Goal: Task Accomplishment & Management: Manage account settings

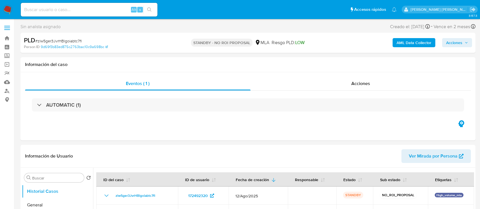
select select "10"
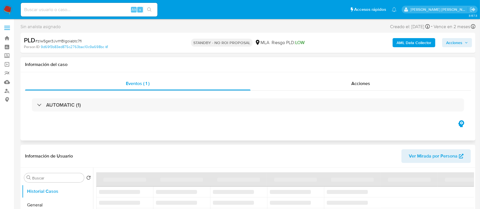
scroll to position [38, 0]
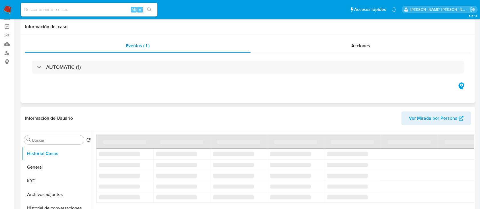
select select "10"
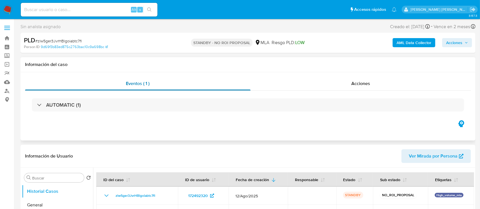
select select "10"
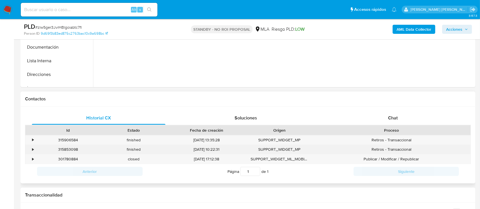
scroll to position [190, 0]
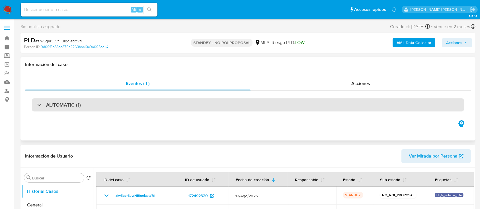
select select "10"
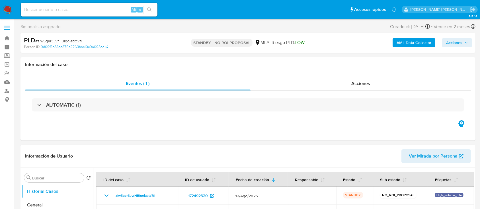
select select "10"
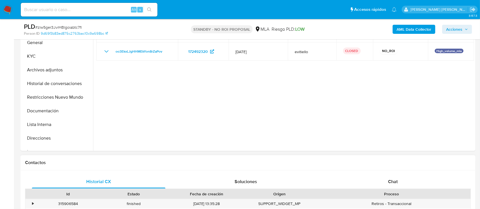
scroll to position [76, 0]
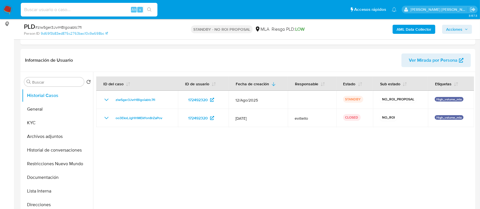
paste input "ovF2dqZ1JYsrf08hArtrtceW"
type input "ovF2dqZ1JYsrf08hArtrtceW"
click at [153, 12] on button "search-icon" at bounding box center [149, 10] width 12 height 8
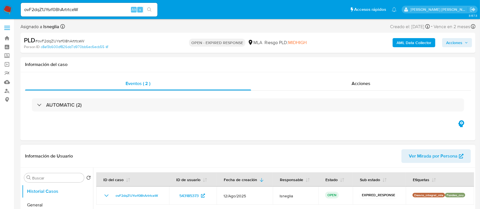
select select "10"
click at [73, 14] on div "ovF2dqZ1JYsrf08hArtrtceW Alt s" at bounding box center [89, 10] width 137 height 14
click at [87, 15] on div "ovF2dqZ1JYsrf08hArtrtceW Alt s" at bounding box center [89, 10] width 137 height 14
click at [87, 10] on input "ovF2dqZ1JYsrf08hArtrtceW" at bounding box center [89, 9] width 137 height 7
click at [87, 9] on input "ovF2dqZ1JYsrf08hArtrtceW" at bounding box center [89, 9] width 137 height 7
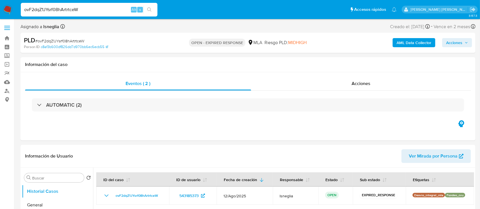
click at [153, 9] on button "search-icon" at bounding box center [149, 10] width 12 height 8
click at [78, 40] on span "# ovF2dqZ1JYsrf08hArtrtceW" at bounding box center [59, 41] width 49 height 6
copy span "ovF2dqZ1JYsrf08hArtrtceW"
click at [7, 10] on img at bounding box center [8, 10] width 10 height 10
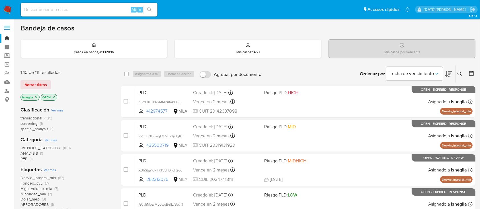
click at [461, 72] on icon at bounding box center [459, 74] width 5 height 5
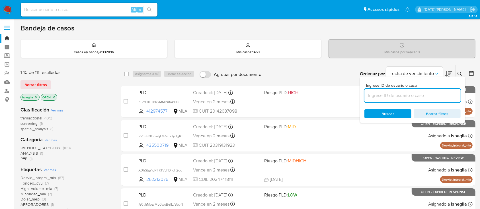
click at [389, 97] on input at bounding box center [412, 95] width 96 height 7
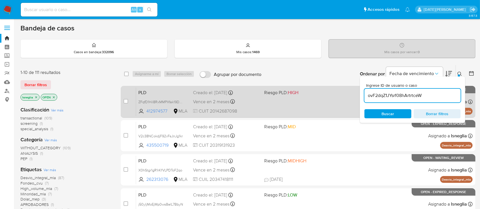
type input "ovF2dqZ1JYsrf08hArtrtceW"
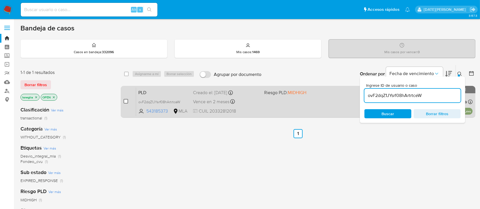
click at [125, 100] on input "checkbox" at bounding box center [125, 101] width 5 height 5
checkbox input "true"
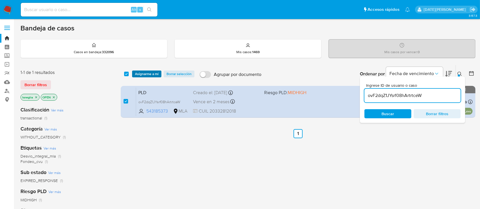
click at [154, 75] on span "Asignarme a mí" at bounding box center [147, 74] width 24 height 6
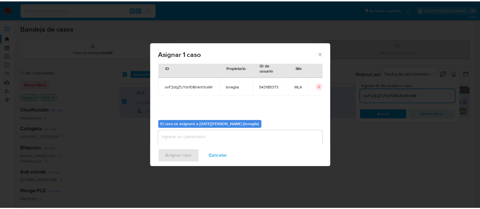
scroll to position [29, 0]
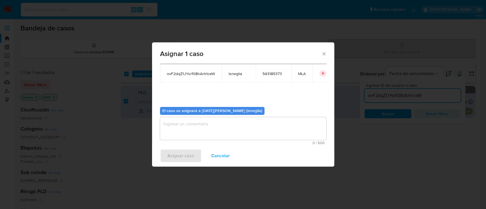
click at [215, 126] on textarea "assign-modal" at bounding box center [243, 128] width 166 height 23
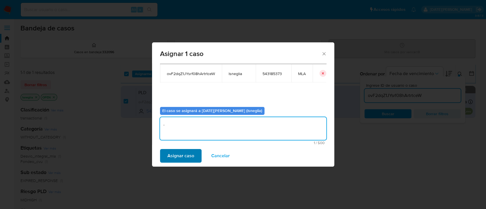
type textarea "."
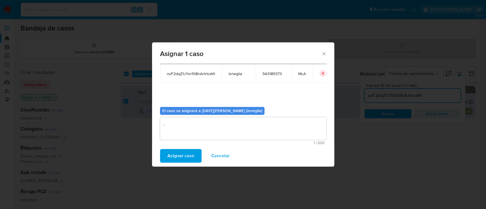
click at [184, 156] on span "Asignar caso" at bounding box center [180, 156] width 27 height 13
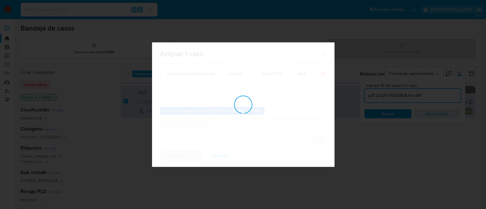
checkbox input "false"
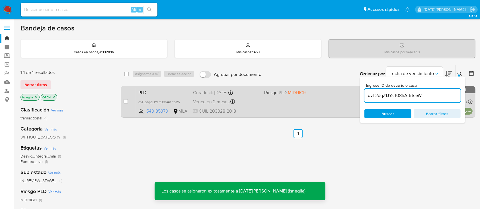
click at [159, 90] on span "PLD" at bounding box center [163, 91] width 50 height 7
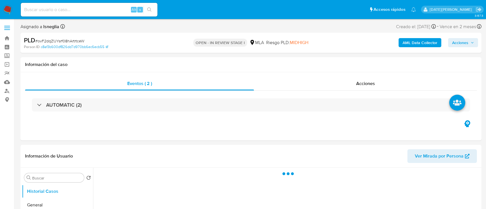
select select "10"
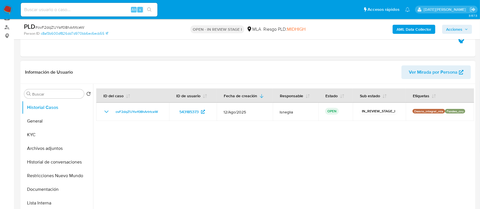
scroll to position [76, 0]
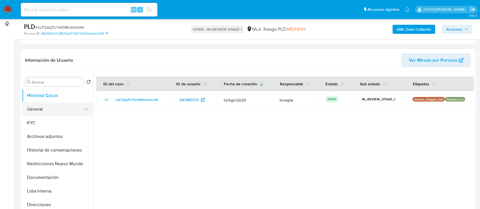
click at [50, 106] on button "General" at bounding box center [55, 109] width 67 height 14
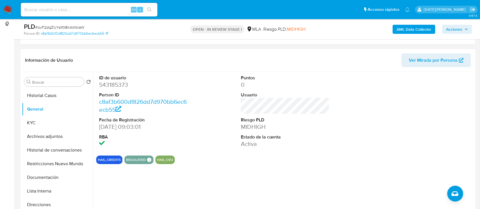
click at [118, 83] on dd "543185373" at bounding box center [143, 85] width 89 height 8
copy dd "543185373"
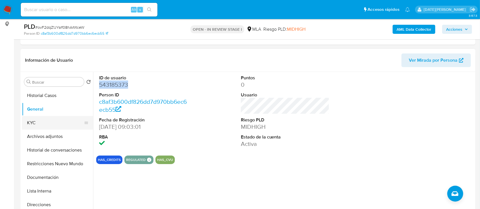
click at [43, 123] on button "KYC" at bounding box center [55, 123] width 67 height 14
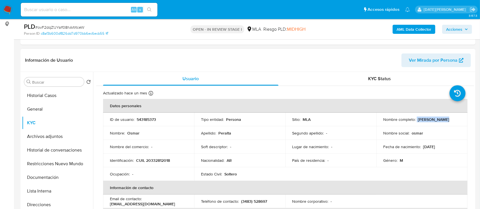
drag, startPoint x: 415, startPoint y: 119, endPoint x: 441, endPoint y: 120, distance: 26.2
click at [441, 120] on div "Nombre completo : Osmar Peralta" at bounding box center [421, 119] width 77 height 5
copy div "Osmar Peralta"
click at [199, 168] on td "Estado Civil : Soltero" at bounding box center [239, 174] width 91 height 14
drag, startPoint x: 136, startPoint y: 160, endPoint x: 172, endPoint y: 166, distance: 36.1
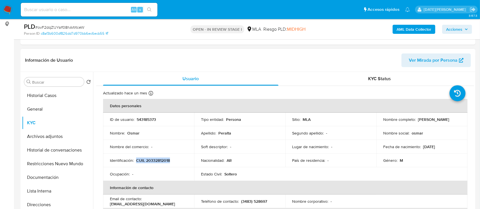
click at [172, 166] on td "Identificación : CUIL 20332812018" at bounding box center [148, 161] width 91 height 14
copy p "CUIL 20332812018"
click at [162, 161] on p "CUIL 20332812018" at bounding box center [153, 160] width 34 height 5
click at [43, 111] on button "General" at bounding box center [55, 109] width 67 height 14
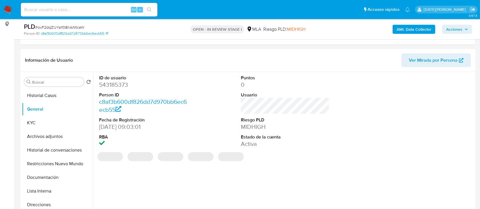
click at [123, 85] on dd "543185373" at bounding box center [143, 85] width 89 height 8
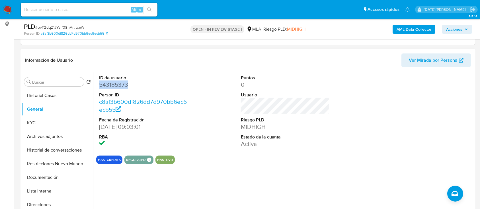
copy dd "543185373"
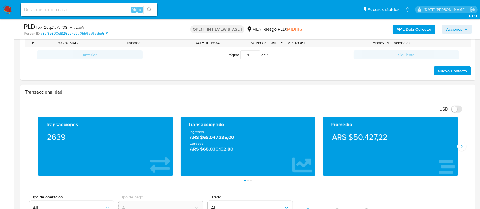
scroll to position [228, 0]
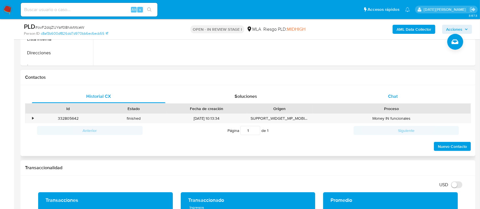
click at [406, 93] on div "Chat" at bounding box center [392, 97] width 133 height 14
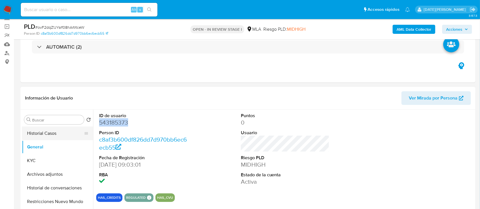
scroll to position [76, 0]
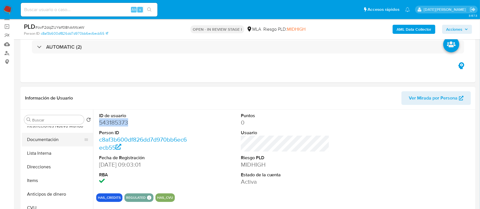
click at [50, 138] on button "Documentación" at bounding box center [55, 140] width 67 height 14
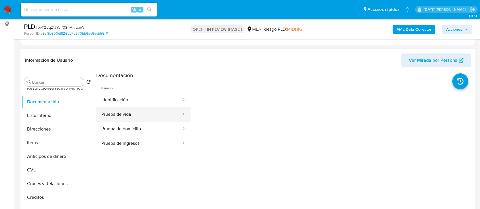
click at [142, 110] on button "Prueba de vida" at bounding box center [138, 114] width 85 height 15
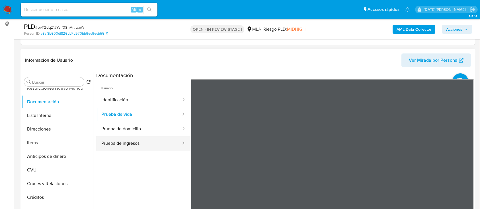
click at [140, 143] on button "Prueba de ingresos" at bounding box center [138, 143] width 85 height 15
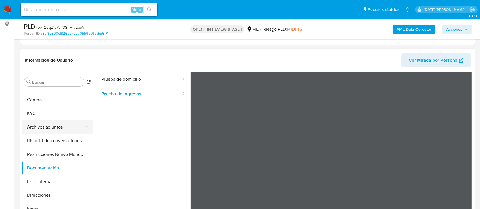
scroll to position [0, 0]
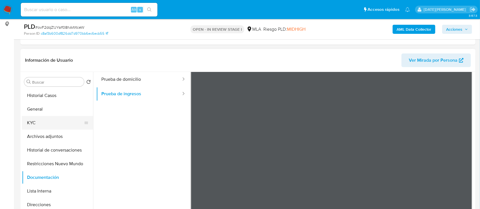
click at [45, 125] on button "KYC" at bounding box center [55, 123] width 67 height 14
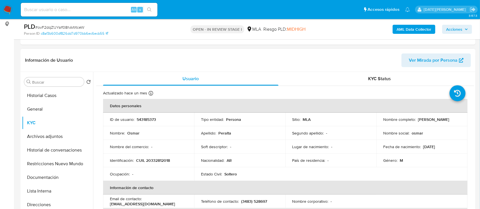
click at [415, 119] on div "Nombre completo : Osmar Peralta" at bounding box center [421, 119] width 77 height 5
drag, startPoint x: 415, startPoint y: 119, endPoint x: 442, endPoint y: 119, distance: 26.5
click at [442, 119] on div "Nombre completo : Osmar Peralta" at bounding box center [421, 119] width 77 height 5
copy div "Osmar Peralta"
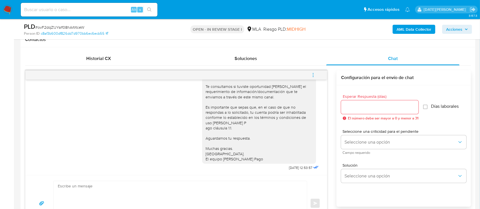
scroll to position [352, 0]
click at [311, 73] on icon "menu-action" at bounding box center [312, 75] width 5 height 5
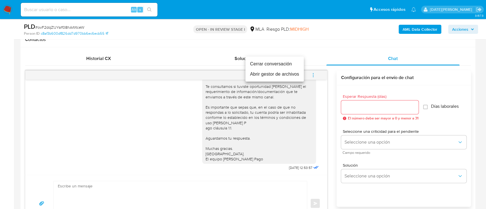
click at [265, 63] on li "Cerrar conversación" at bounding box center [274, 64] width 58 height 10
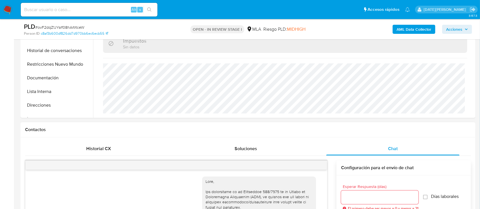
scroll to position [114, 0]
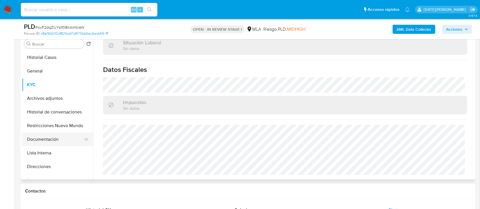
click at [50, 141] on button "Documentación" at bounding box center [55, 140] width 67 height 14
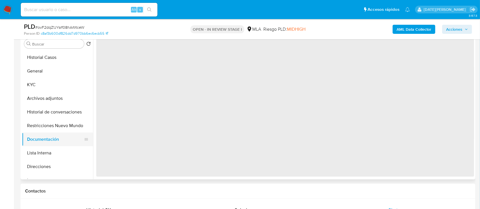
scroll to position [0, 0]
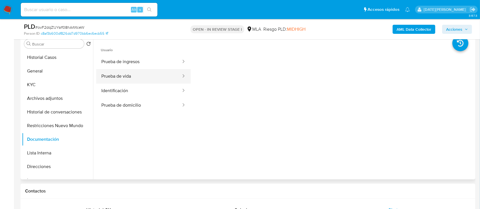
click at [133, 79] on button "Prueba de vida" at bounding box center [138, 76] width 85 height 15
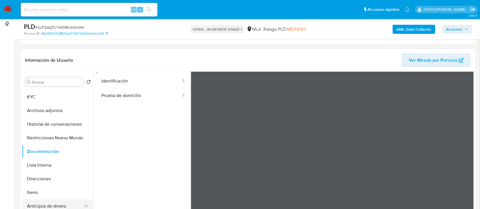
scroll to position [38, 0]
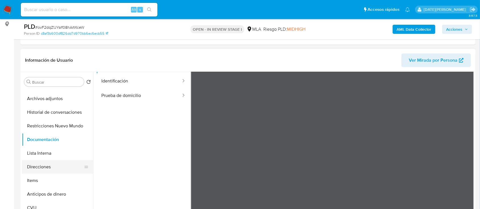
click at [49, 167] on button "Direcciones" at bounding box center [55, 167] width 67 height 14
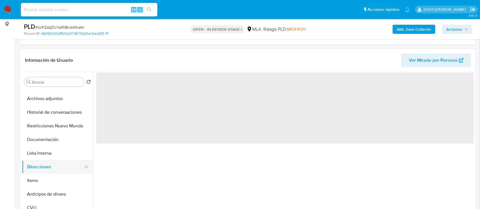
scroll to position [0, 0]
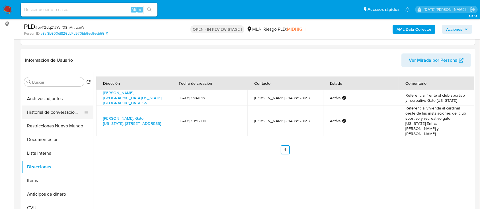
click at [59, 115] on button "Historial de conversaciones" at bounding box center [55, 113] width 67 height 14
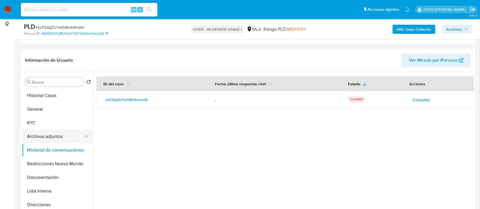
click at [57, 136] on button "Archivos adjuntos" at bounding box center [55, 137] width 67 height 14
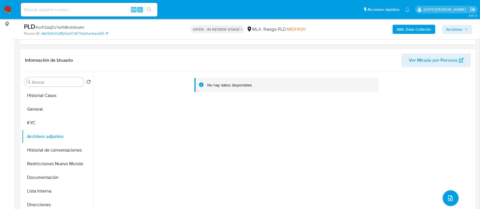
click at [449, 195] on icon "upload-file" at bounding box center [450, 198] width 7 height 7
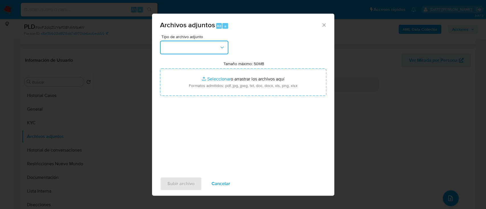
click at [215, 46] on button "button" at bounding box center [194, 48] width 68 height 14
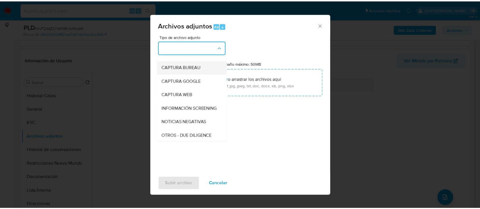
scroll to position [38, 0]
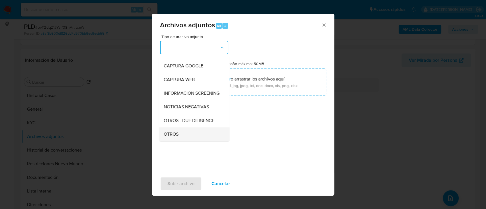
click at [176, 137] on span "OTROS" at bounding box center [170, 134] width 15 height 6
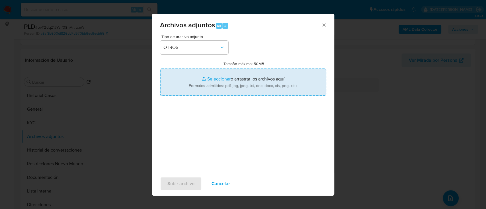
type input "C:\fakepath\Caselog ovF2dqZ1JYsrf08hArtrtceW.docx"
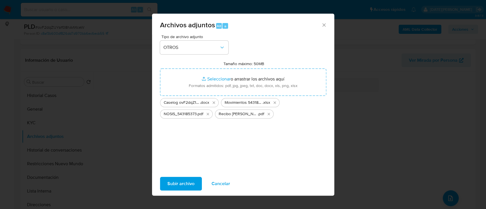
click at [182, 186] on span "Subir archivo" at bounding box center [180, 184] width 27 height 13
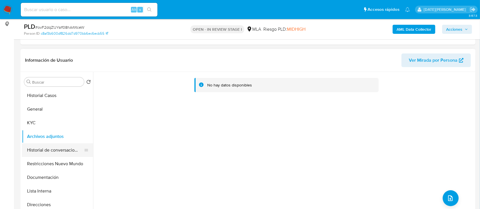
click at [64, 151] on button "Historial de conversaciones" at bounding box center [55, 150] width 67 height 14
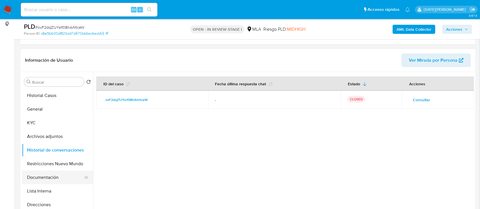
click at [47, 171] on button "Documentación" at bounding box center [55, 178] width 67 height 14
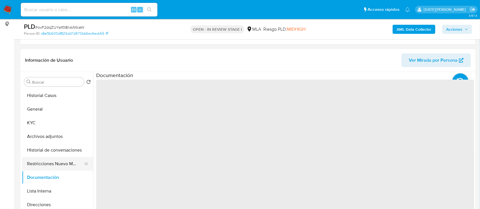
click at [48, 165] on button "Restricciones Nuevo Mundo" at bounding box center [55, 164] width 67 height 14
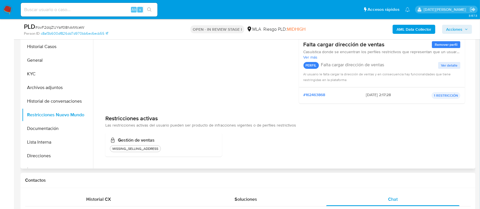
scroll to position [114, 0]
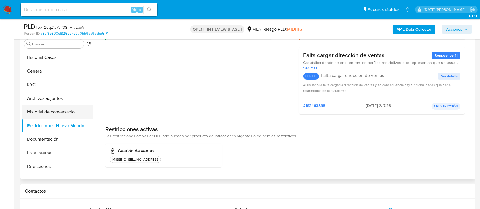
click at [39, 112] on button "Historial de conversaciones" at bounding box center [55, 112] width 67 height 14
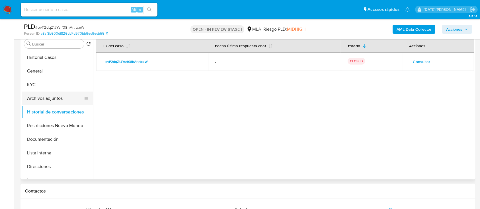
click at [48, 101] on button "Archivos adjuntos" at bounding box center [55, 99] width 67 height 14
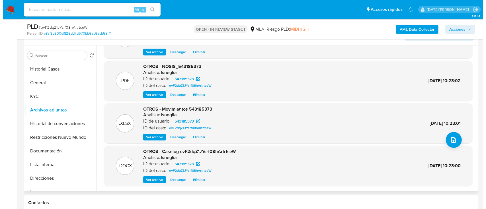
scroll to position [114, 0]
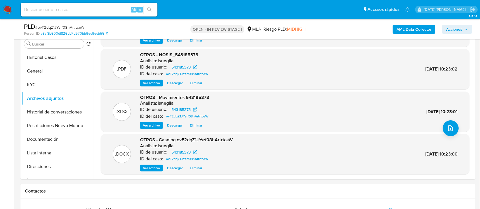
click at [418, 26] on b "AML Data Collector" at bounding box center [413, 29] width 35 height 9
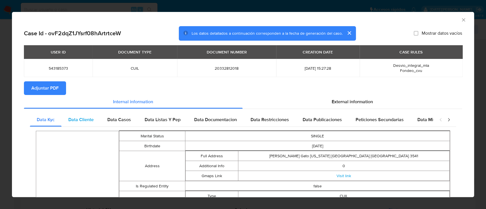
click at [75, 117] on span "Data Cliente" at bounding box center [80, 119] width 25 height 7
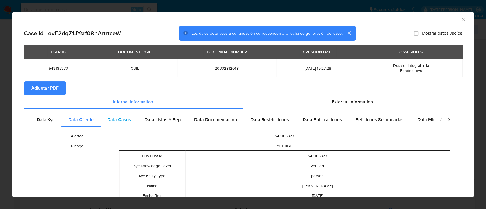
click at [112, 120] on span "Data Casos" at bounding box center [119, 119] width 24 height 7
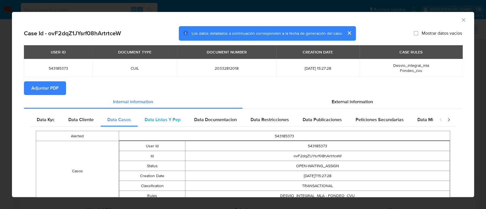
click at [154, 120] on span "Data Listas Y Pep" at bounding box center [163, 119] width 36 height 7
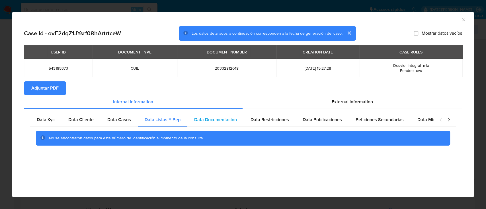
click at [215, 121] on span "Data Documentacion" at bounding box center [215, 119] width 43 height 7
click at [268, 121] on span "Data Restricciones" at bounding box center [269, 119] width 38 height 7
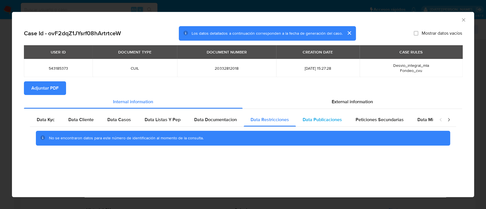
click at [324, 121] on span "Data Publicaciones" at bounding box center [321, 119] width 39 height 7
click at [376, 121] on span "Peticiones Secundarias" at bounding box center [379, 119] width 48 height 7
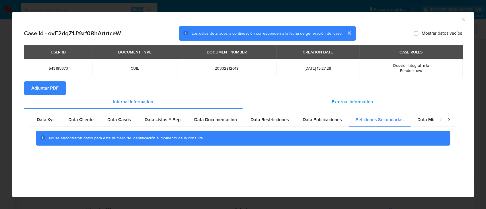
click at [356, 104] on span "External information" at bounding box center [351, 101] width 41 height 7
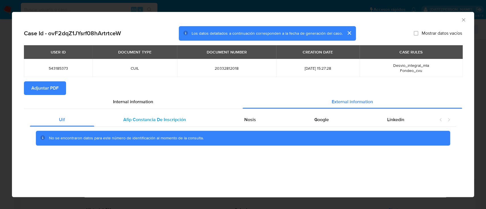
click at [153, 120] on span "Afip Constancia De Inscripción" at bounding box center [154, 119] width 63 height 7
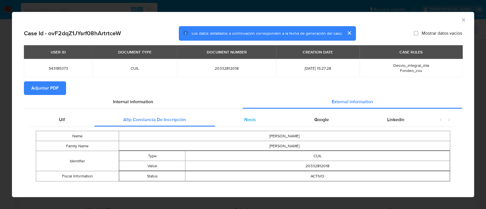
click at [235, 123] on div "Nosis" at bounding box center [250, 120] width 70 height 14
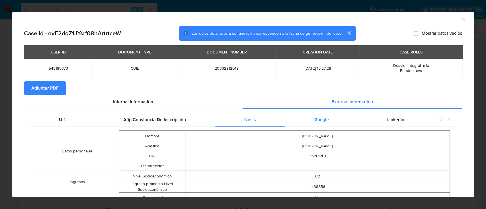
drag, startPoint x: 310, startPoint y: 123, endPoint x: 321, endPoint y: 123, distance: 11.4
click at [314, 123] on span "Google" at bounding box center [321, 119] width 15 height 7
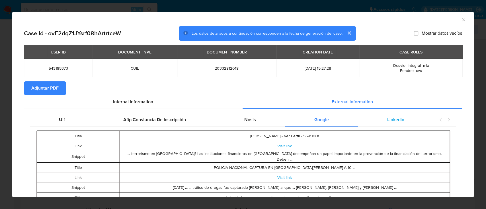
click at [387, 122] on span "Linkedin" at bounding box center [395, 119] width 17 height 7
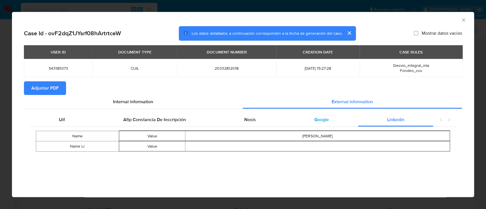
click at [335, 117] on div "Google" at bounding box center [321, 120] width 73 height 14
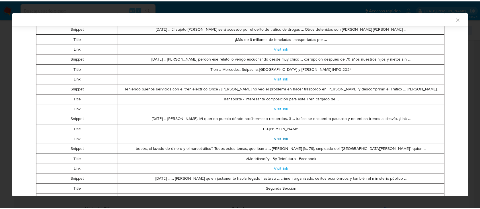
scroll to position [253, 0]
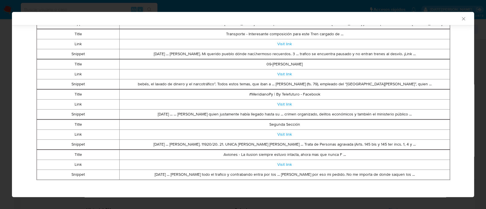
click at [460, 21] on icon "Cerrar ventana" at bounding box center [463, 19] width 6 height 6
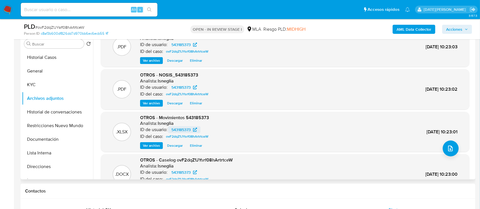
scroll to position [32, 0]
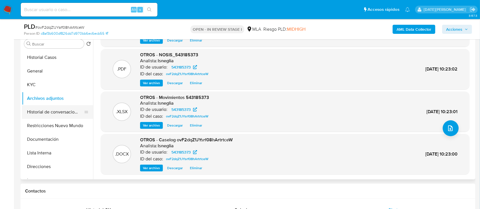
click at [53, 112] on button "Historial de conversaciones" at bounding box center [55, 112] width 67 height 14
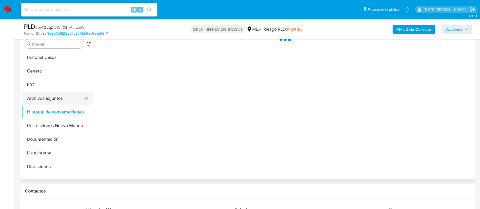
scroll to position [0, 0]
click at [51, 99] on button "Archivos adjuntos" at bounding box center [55, 99] width 67 height 14
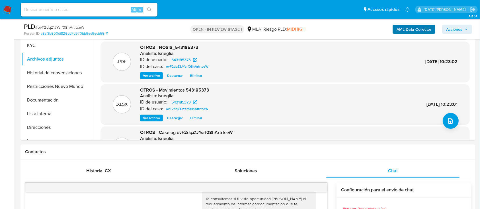
scroll to position [152, 0]
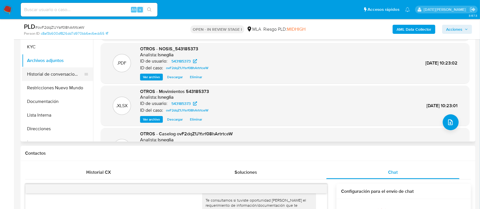
click at [52, 74] on button "Historial de conversaciones" at bounding box center [55, 74] width 67 height 14
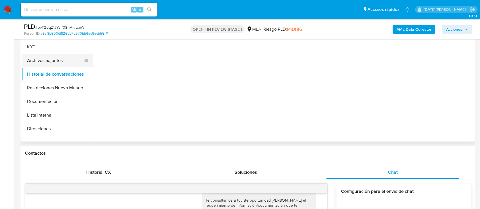
click at [58, 63] on button "Archivos adjuntos" at bounding box center [55, 61] width 67 height 14
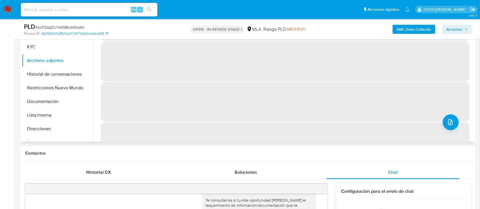
scroll to position [76, 0]
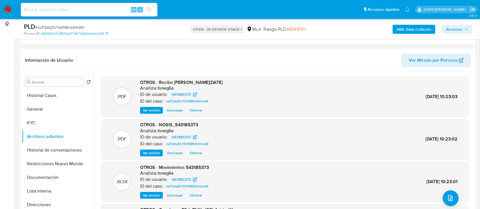
click at [413, 30] on b "AML Data Collector" at bounding box center [413, 29] width 35 height 9
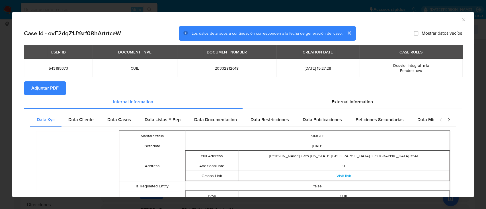
click at [44, 87] on span "Adjuntar PDF" at bounding box center [44, 88] width 27 height 13
click at [460, 18] on icon "Cerrar ventana" at bounding box center [463, 20] width 6 height 6
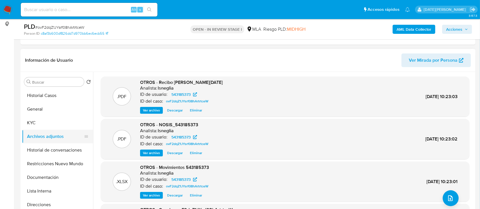
drag, startPoint x: 64, startPoint y: 148, endPoint x: 61, endPoint y: 140, distance: 8.3
click at [64, 148] on button "Historial de conversaciones" at bounding box center [57, 150] width 71 height 14
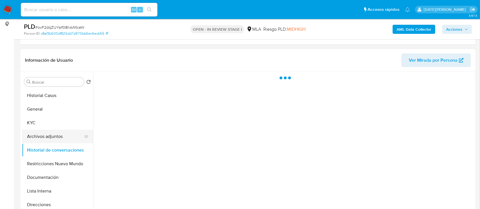
click at [60, 138] on button "Archivos adjuntos" at bounding box center [55, 137] width 67 height 14
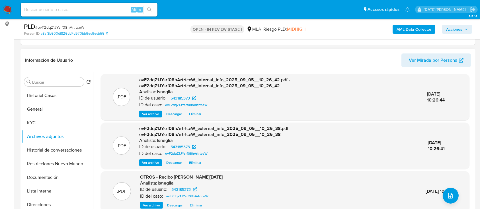
scroll to position [0, 0]
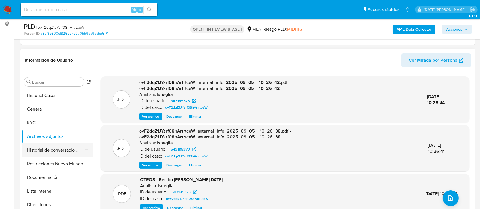
click at [48, 151] on button "Historial de conversaciones" at bounding box center [55, 150] width 67 height 14
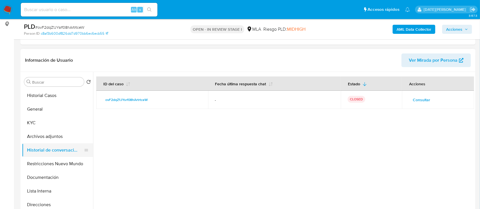
click at [53, 156] on button "Historial de conversaciones" at bounding box center [55, 150] width 67 height 14
click at [52, 161] on button "Restricciones Nuevo Mundo" at bounding box center [55, 164] width 67 height 14
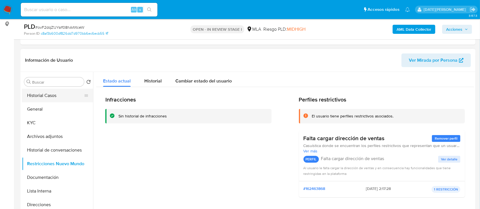
click at [41, 92] on button "Historial Casos" at bounding box center [55, 96] width 67 height 14
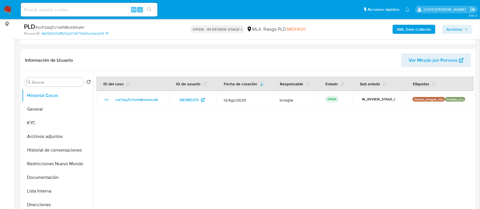
click at [468, 30] on icon "button" at bounding box center [465, 29] width 3 height 3
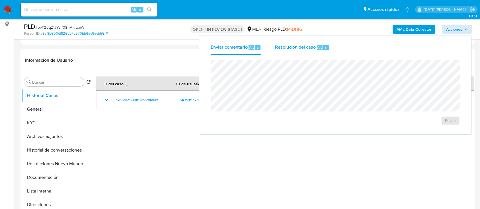
drag, startPoint x: 307, startPoint y: 56, endPoint x: 307, endPoint y: 52, distance: 3.7
click at [308, 56] on div "Enviar" at bounding box center [335, 92] width 263 height 75
click at [307, 51] on div "Resolución del caso Alt r" at bounding box center [302, 47] width 54 height 15
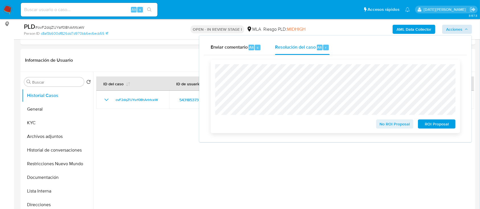
click at [387, 124] on span "No ROI Proposal" at bounding box center [395, 124] width 30 height 8
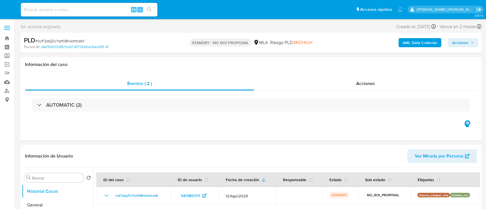
select select "10"
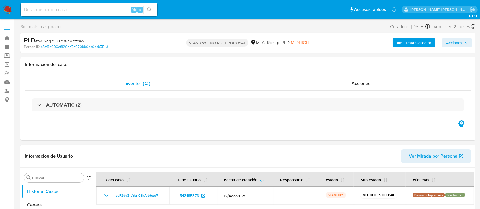
click at [73, 10] on input at bounding box center [89, 9] width 137 height 7
paste input "leeLuUyeSa0yYEnYWl3goiAa"
type input "leeLuUyeSa0yYEnYWl3goiAa"
click at [150, 8] on icon "search-icon" at bounding box center [149, 9] width 5 height 5
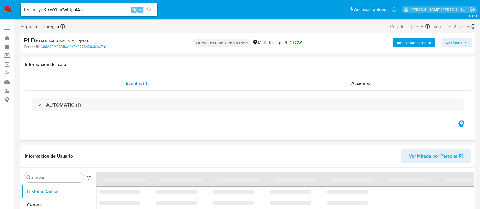
select select "10"
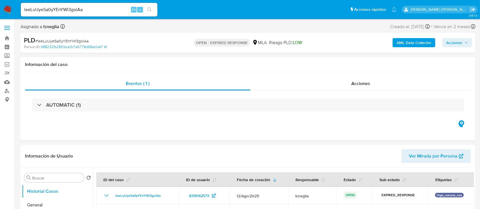
click at [64, 42] on span "# leeLuUyeSa0yYEnYWl3goiAa" at bounding box center [61, 41] width 53 height 6
copy span "leeLuUyeSa0yYEnYWl3goiAa"
click at [7, 8] on img at bounding box center [8, 10] width 10 height 10
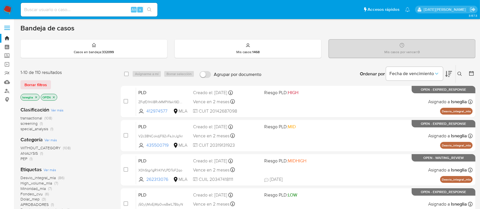
click at [458, 73] on icon at bounding box center [459, 74] width 5 height 5
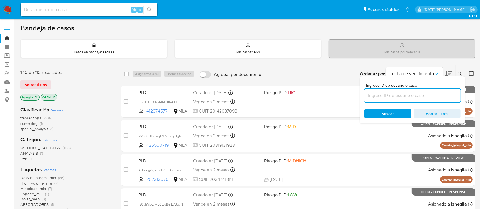
click at [405, 94] on input at bounding box center [412, 95] width 96 height 7
type input "leeLuUyeSa0yYEnYWl3goiAa"
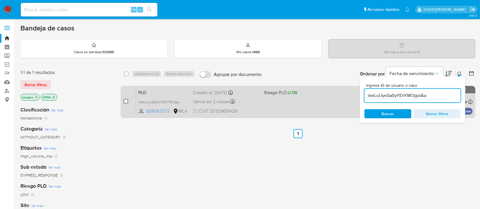
click at [125, 99] on input "checkbox" at bounding box center [125, 101] width 5 height 5
checkbox input "true"
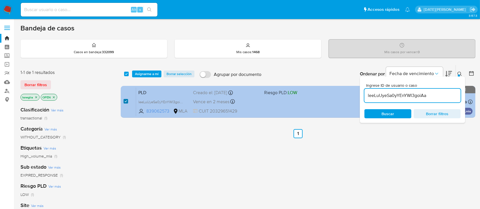
checkbox input "true"
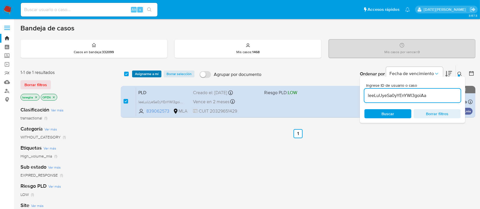
click at [146, 72] on span "Asignarme a mí" at bounding box center [147, 74] width 24 height 6
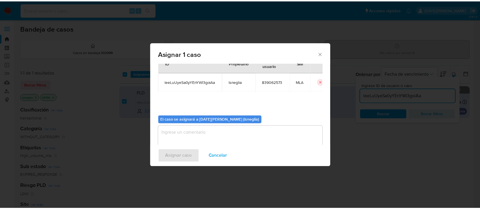
scroll to position [29, 0]
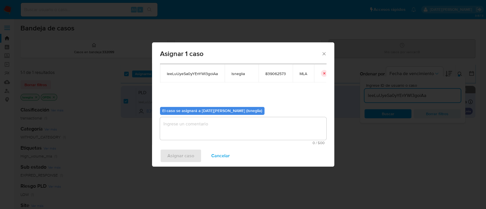
click at [194, 138] on textarea "assign-modal" at bounding box center [243, 128] width 166 height 23
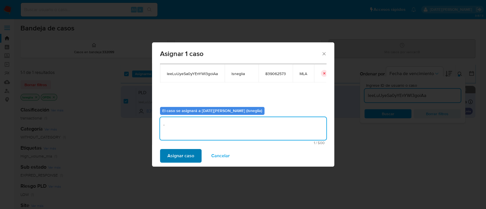
type textarea "."
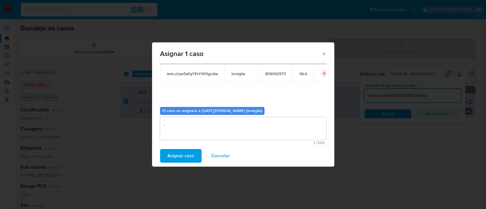
click at [184, 155] on span "Asignar caso" at bounding box center [180, 156] width 27 height 13
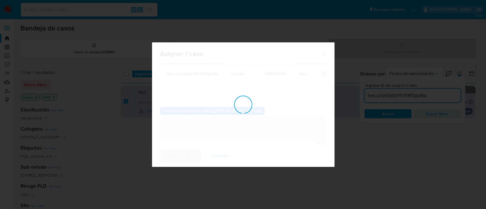
checkbox input "false"
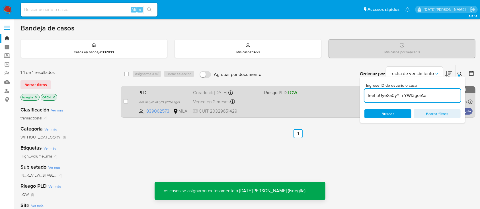
click at [162, 90] on span "PLD" at bounding box center [163, 91] width 50 height 7
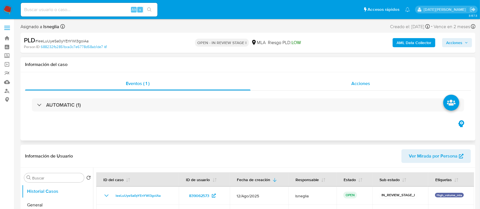
select select "10"
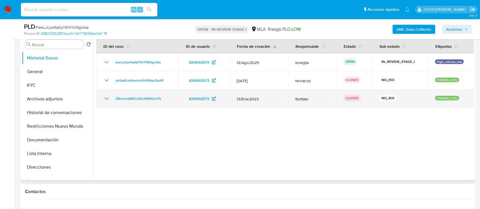
scroll to position [114, 0]
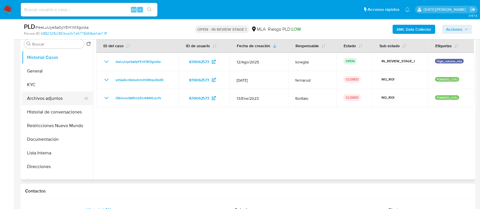
click at [63, 97] on button "Archivos adjuntos" at bounding box center [55, 99] width 67 height 14
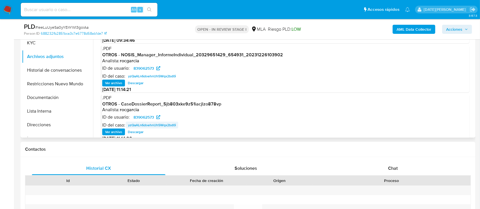
scroll to position [76, 0]
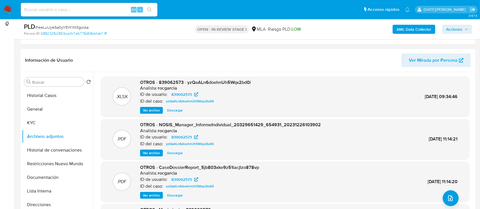
click at [152, 195] on span "Ver archivo" at bounding box center [151, 196] width 17 height 6
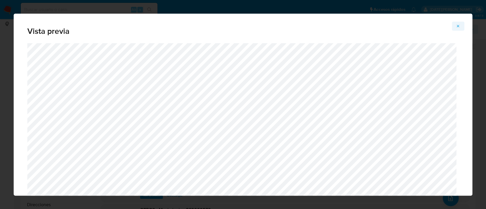
click at [458, 24] on icon "Attachment preview" at bounding box center [458, 26] width 5 height 5
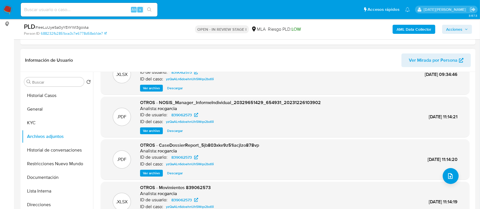
scroll to position [0, 0]
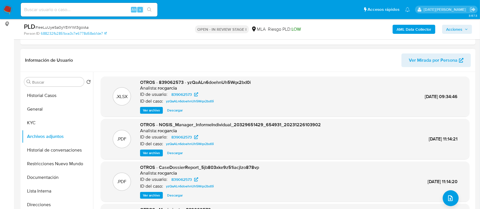
click at [146, 110] on span "Ver archivo" at bounding box center [151, 111] width 17 height 6
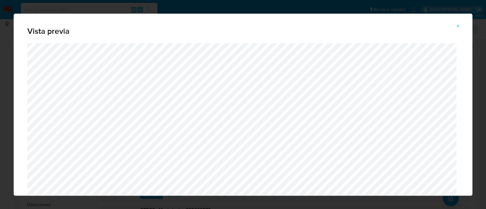
click at [456, 29] on span "Attachment preview" at bounding box center [458, 26] width 5 height 8
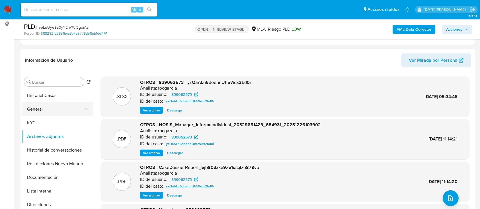
click at [47, 110] on button "General" at bounding box center [55, 109] width 67 height 14
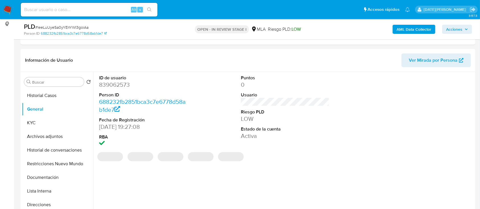
click at [126, 86] on dd "839062573" at bounding box center [143, 85] width 89 height 8
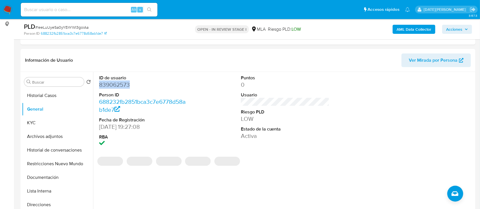
copy dd "839062573"
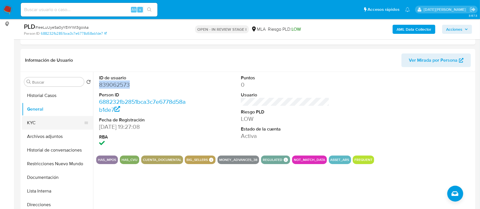
click at [34, 124] on button "KYC" at bounding box center [55, 123] width 67 height 14
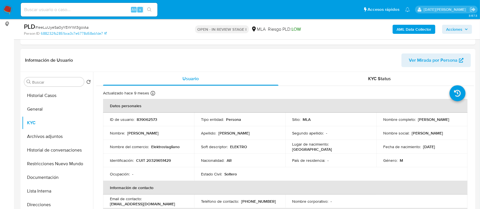
drag, startPoint x: 382, startPoint y: 123, endPoint x: 437, endPoint y: 121, distance: 54.9
click at [437, 121] on div "Nombre completo : Matias Ezequiel Stagliano" at bounding box center [421, 119] width 77 height 5
copy p "Matias Ezequiel Stagliano"
drag, startPoint x: 136, startPoint y: 159, endPoint x: 176, endPoint y: 159, distance: 39.6
click at [176, 159] on div "Identificación : CUIT 20329651429" at bounding box center [148, 160] width 77 height 5
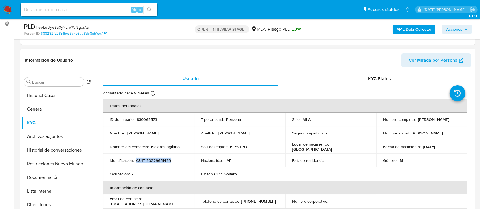
copy p "CUIT 20329651429"
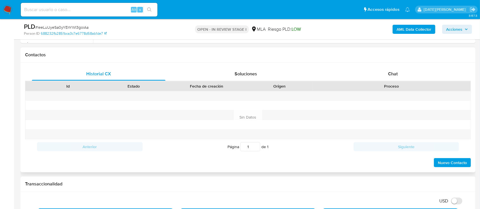
scroll to position [228, 0]
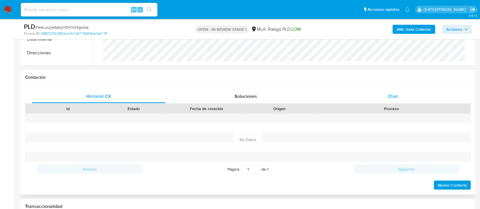
click at [398, 94] on div "Chat" at bounding box center [392, 97] width 133 height 14
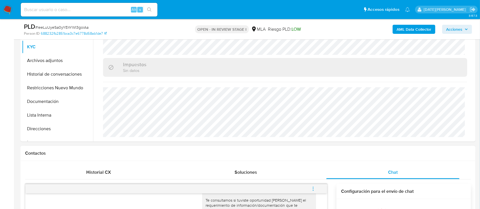
scroll to position [256, 0]
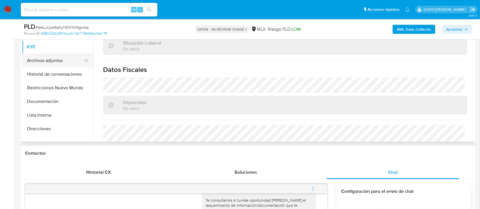
click at [51, 64] on button "Archivos adjuntos" at bounding box center [55, 61] width 67 height 14
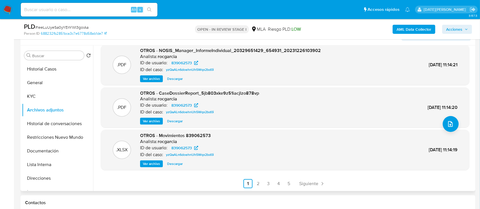
scroll to position [114, 0]
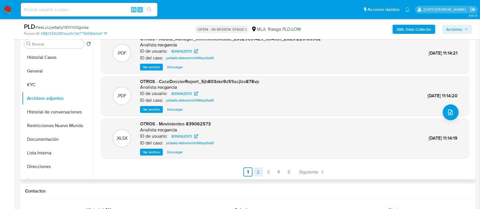
click at [258, 172] on link "2" at bounding box center [258, 172] width 9 height 9
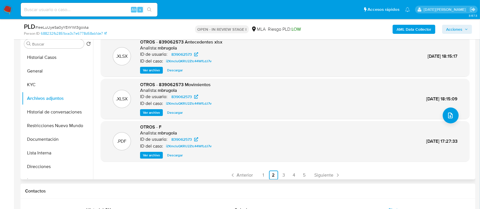
scroll to position [48, 0]
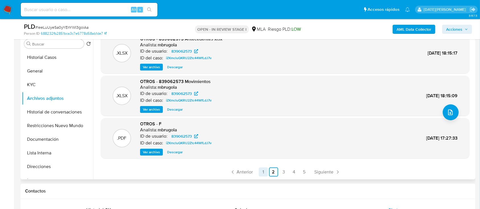
click at [261, 170] on link "1" at bounding box center [263, 172] width 9 height 9
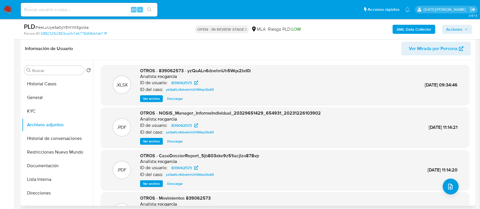
scroll to position [76, 0]
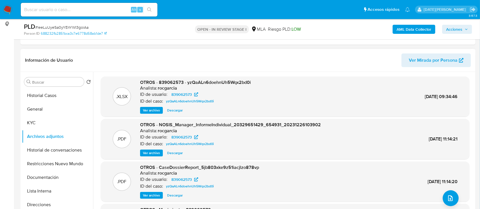
click at [157, 110] on span "Ver archivo" at bounding box center [151, 111] width 17 height 6
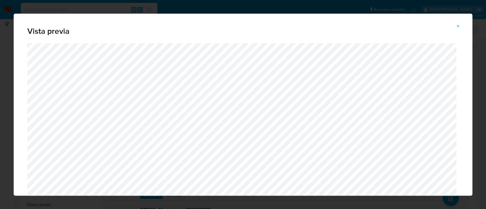
click at [454, 28] on button "Attachment preview" at bounding box center [458, 26] width 13 height 9
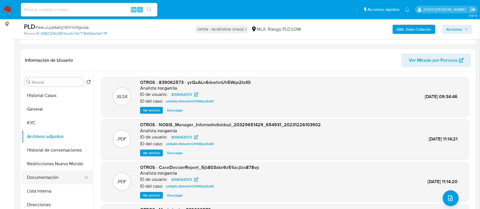
click at [47, 176] on button "Documentación" at bounding box center [55, 178] width 67 height 14
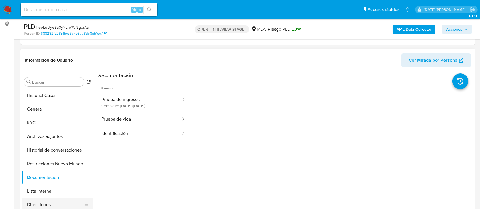
click at [36, 200] on button "Direcciones" at bounding box center [55, 205] width 67 height 14
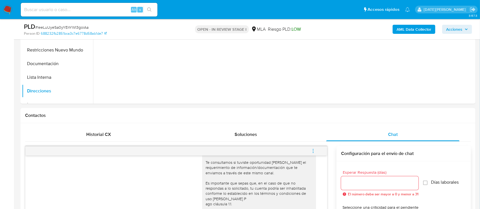
scroll to position [152, 0]
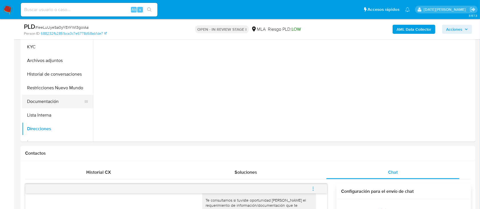
click at [45, 105] on button "Documentación" at bounding box center [55, 102] width 67 height 14
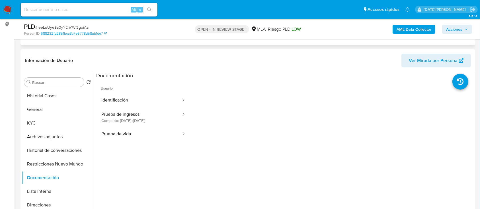
scroll to position [76, 0]
click at [43, 150] on button "Historial de conversaciones" at bounding box center [55, 150] width 67 height 14
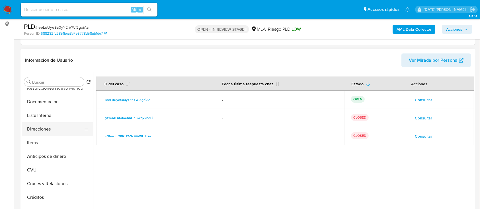
click at [50, 130] on button "Direcciones" at bounding box center [55, 129] width 67 height 14
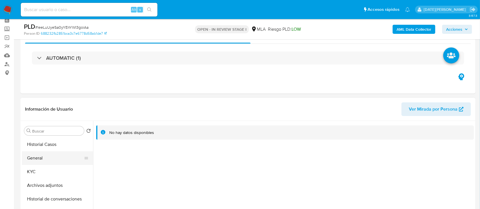
scroll to position [38, 0]
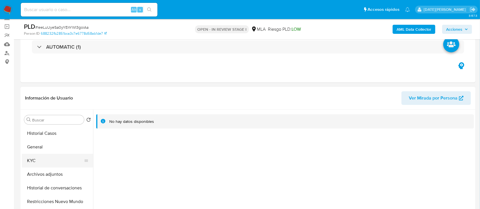
click at [40, 161] on button "KYC" at bounding box center [55, 161] width 67 height 14
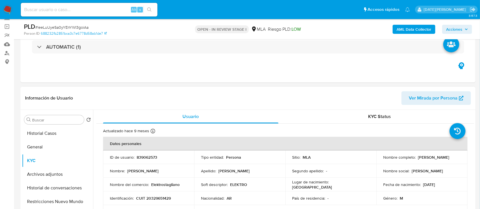
click at [156, 197] on p "CUIT 20329651429" at bounding box center [153, 198] width 35 height 5
click at [157, 197] on p "CUIT 20329651429" at bounding box center [153, 198] width 35 height 5
drag, startPoint x: 382, startPoint y: 159, endPoint x: 439, endPoint y: 160, distance: 57.5
click at [439, 160] on div "Nombre completo : Matias Ezequiel Stagliano" at bounding box center [421, 157] width 77 height 5
copy p "Matias Ezequiel Stagliano"
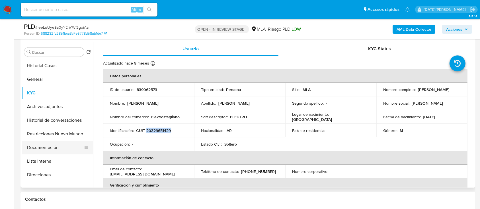
scroll to position [114, 0]
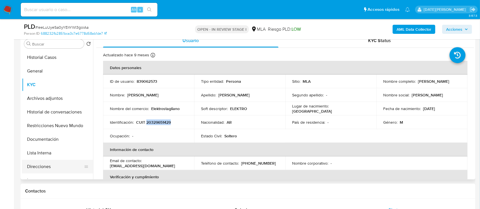
click at [48, 162] on button "Direcciones" at bounding box center [55, 167] width 67 height 14
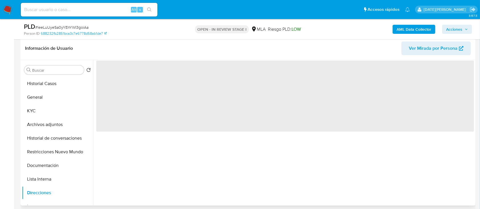
scroll to position [76, 0]
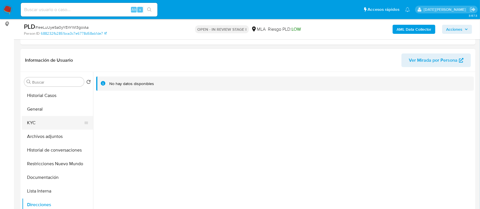
click at [55, 120] on button "KYC" at bounding box center [55, 123] width 67 height 14
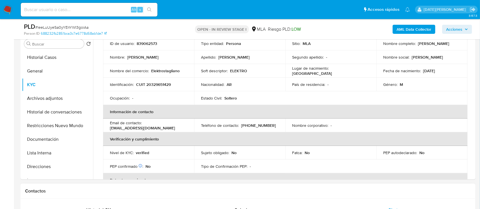
scroll to position [0, 0]
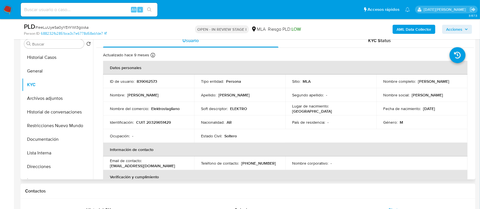
click at [157, 110] on p "Elektrostagliano" at bounding box center [165, 108] width 28 height 5
copy p "Elektrostagliano"
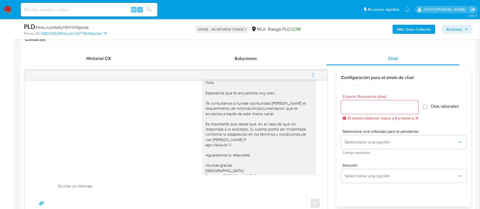
scroll to position [352, 0]
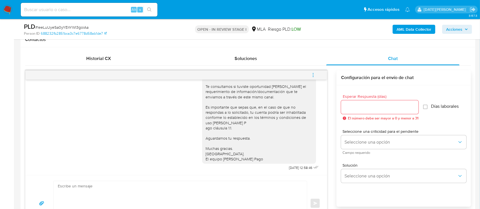
click at [378, 106] on input "Esperar Respuesta (días)" at bounding box center [379, 107] width 77 height 7
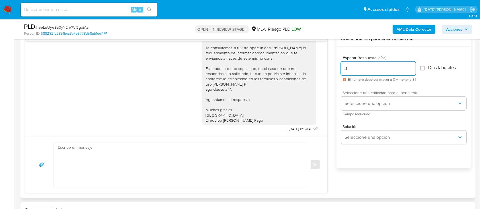
scroll to position [303, 0]
type input "3"
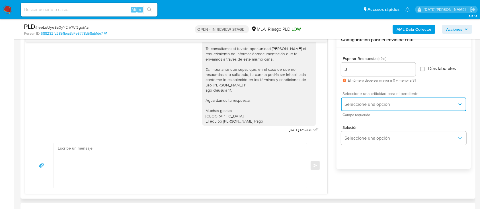
click at [366, 100] on button "Seleccione una opción" at bounding box center [403, 105] width 125 height 14
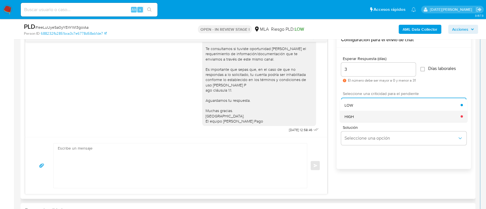
click at [356, 115] on div "HIGH" at bounding box center [402, 116] width 116 height 11
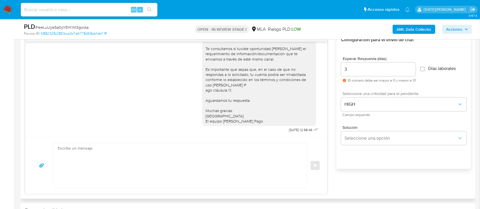
drag, startPoint x: 59, startPoint y: 172, endPoint x: 69, endPoint y: 169, distance: 10.4
click at [59, 172] on textarea at bounding box center [179, 165] width 242 height 45
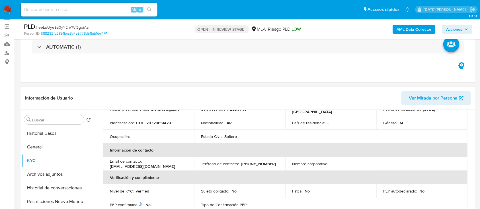
scroll to position [28, 0]
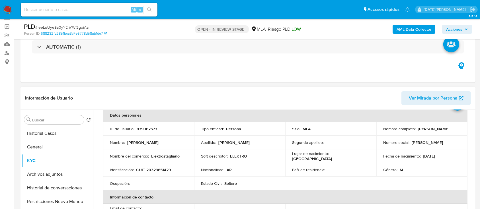
drag, startPoint x: 382, startPoint y: 132, endPoint x: 445, endPoint y: 132, distance: 62.6
click at [445, 131] on div "Nombre completo : Matias Ezequiel Stagliano" at bounding box center [421, 128] width 77 height 5
copy p "Matias Ezequiel Stagliano"
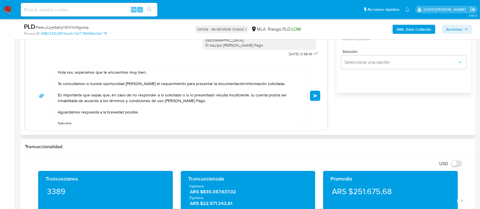
scroll to position [341, 0]
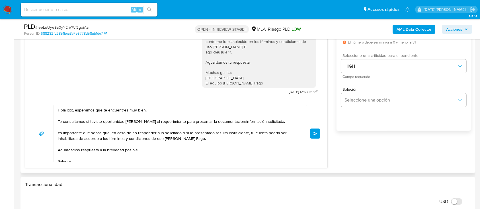
click at [68, 110] on textarea "Hola xxx, esperamos que te encuentres muy bien. Te consultamos si tuviste oport…" at bounding box center [179, 133] width 242 height 57
paste textarea "Matias Ezequiel Stagliano"
click at [114, 110] on textarea "Hola Matias Ezequiel Stagliano, esperamos que te encuentres muy bien. Te consul…" at bounding box center [179, 133] width 242 height 57
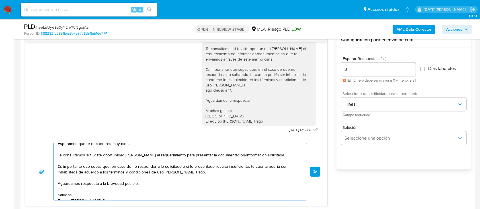
scroll to position [23, 0]
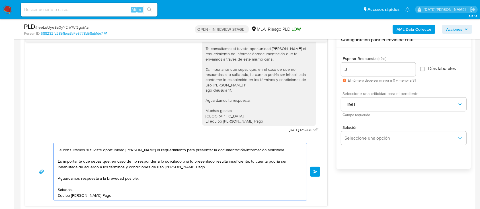
click at [265, 146] on textarea "Hola Matias Ezequiel Stagliano, Esperamos que te encuentres muy bien. Te consul…" at bounding box center [179, 171] width 242 height 57
drag, startPoint x: 58, startPoint y: 159, endPoint x: 132, endPoint y: 199, distance: 83.9
click at [132, 199] on textarea "Hola Matias Ezequiel Stagliano, Esperamos que te encuentres muy bien. Te consul…" at bounding box center [179, 171] width 242 height 57
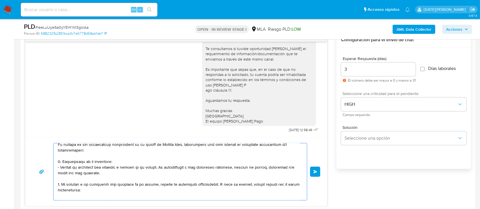
scroll to position [76, 0]
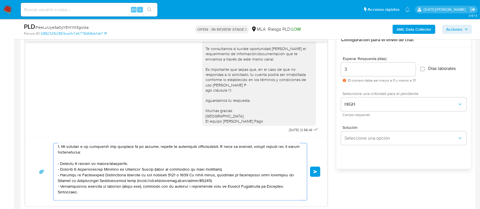
drag, startPoint x: 137, startPoint y: 164, endPoint x: 57, endPoint y: 163, distance: 79.7
click at [57, 163] on div at bounding box center [178, 171] width 250 height 57
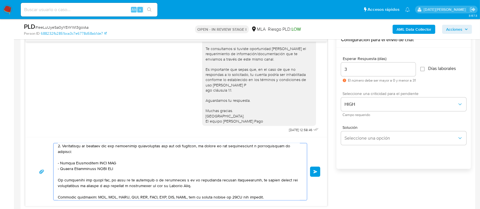
scroll to position [190, 0]
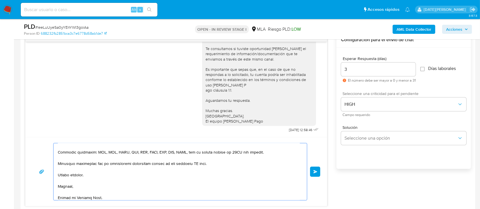
click at [193, 168] on textarea at bounding box center [179, 171] width 242 height 57
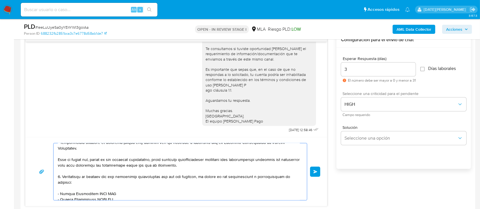
scroll to position [152, 0]
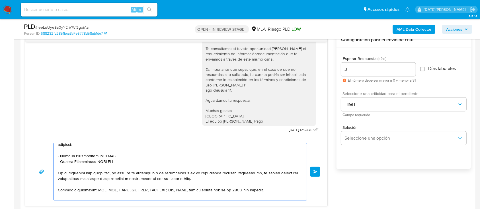
drag, startPoint x: 60, startPoint y: 160, endPoint x: 119, endPoint y: 160, distance: 58.9
click at [119, 160] on textarea at bounding box center [179, 171] width 242 height 57
paste textarea "Aldo Fabian Baez"
drag, startPoint x: 60, startPoint y: 164, endPoint x: 125, endPoint y: 166, distance: 64.6
click at [125, 166] on textarea at bounding box center [179, 171] width 242 height 57
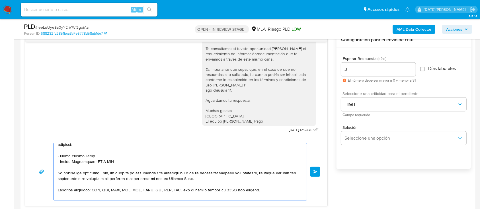
paste textarea "Asociacion Consultora Mutual"
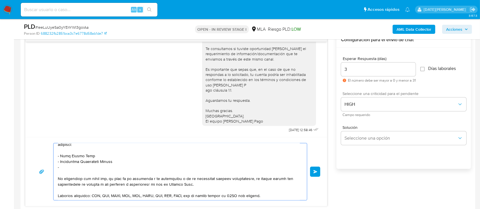
click at [67, 172] on textarea at bounding box center [179, 171] width 242 height 57
paste textarea "Nicolas Nahuel Silva"
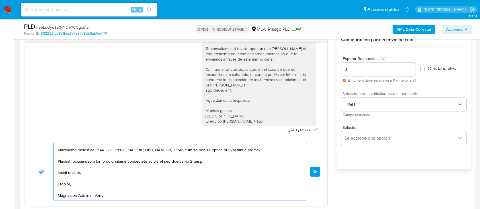
scroll to position [232, 0]
type textarea "Hola Matias Ezequiel Stagliano, Esperamos que te encuentres muy bien. Te consul…"
click at [316, 171] on span "Enviar" at bounding box center [315, 171] width 4 height 3
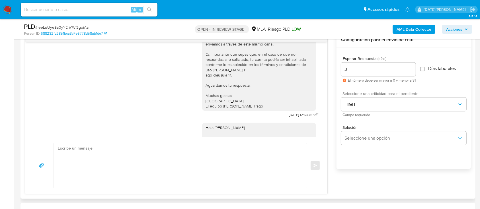
scroll to position [700, 0]
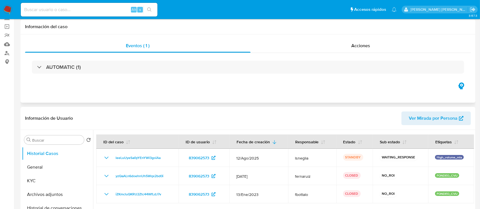
select select "10"
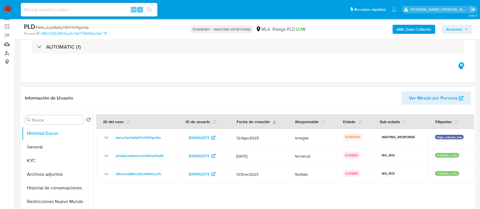
scroll to position [76, 0]
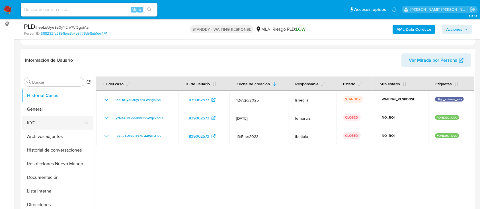
click at [36, 121] on button "KYC" at bounding box center [55, 123] width 67 height 14
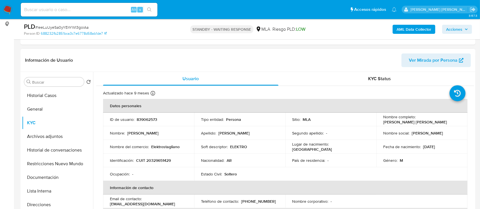
click at [157, 161] on p "CUIT 20329651429" at bounding box center [153, 160] width 35 height 5
copy p "20329651429"
click at [39, 109] on button "General" at bounding box center [55, 109] width 67 height 14
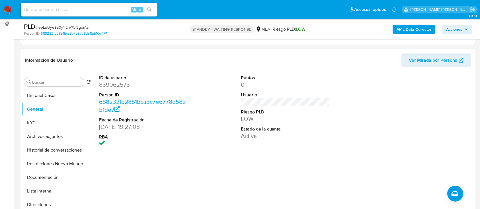
click at [117, 85] on dd "839062573" at bounding box center [143, 85] width 89 height 8
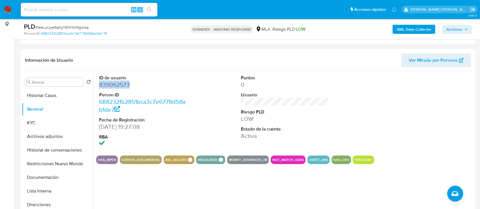
copy dd "839062573"
click at [87, 13] on div "Alt s" at bounding box center [89, 10] width 137 height 14
paste input "8bYhngkH2ymnDARZRSaGhHdB"
type input "8bYhngkH2ymnDARZRSaGhHdB"
click at [149, 7] on button "search-icon" at bounding box center [149, 10] width 12 height 8
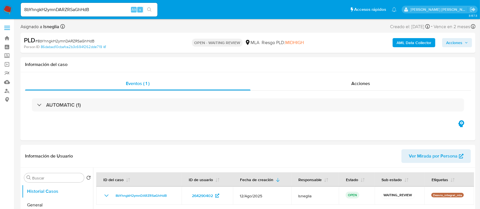
select select "10"
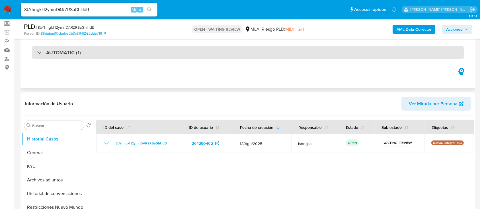
scroll to position [38, 0]
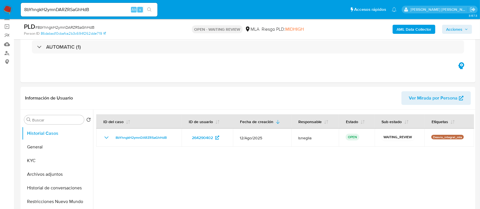
click at [77, 29] on span "# 8bYhngkH2ymnDARZRSaGhHdB" at bounding box center [64, 27] width 59 height 6
copy span "8bYhngkH2ymnDARZRSaGhHdB"
click at [10, 9] on img at bounding box center [8, 10] width 10 height 10
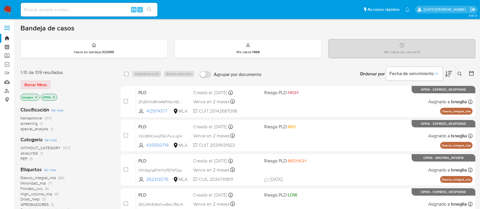
click at [460, 76] on icon at bounding box center [459, 74] width 5 height 5
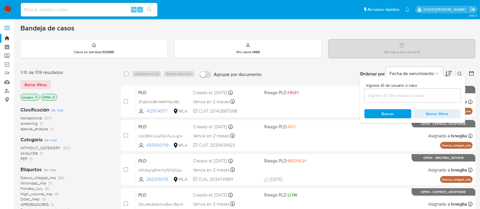
click at [413, 99] on div at bounding box center [412, 96] width 96 height 14
click at [412, 96] on input at bounding box center [412, 95] width 96 height 7
paste input "8bYhngkH2ymnDARZRSaGhHdB"
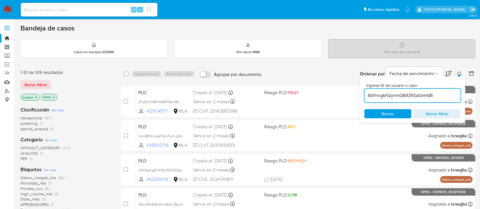
type input "8bYhngkH2ymnDARZRSaGhHdB"
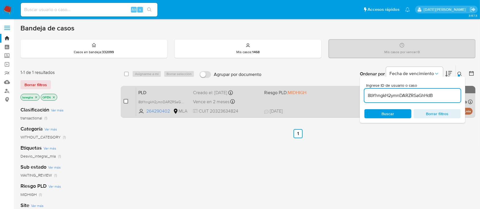
click at [125, 100] on input "checkbox" at bounding box center [125, 101] width 5 height 5
checkbox input "true"
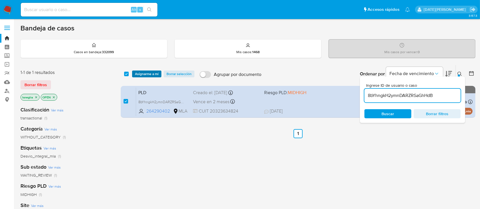
click at [149, 72] on span "Asignarme a mí" at bounding box center [147, 74] width 24 height 6
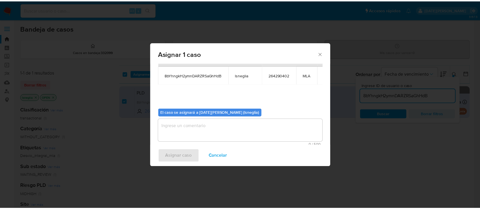
scroll to position [29, 0]
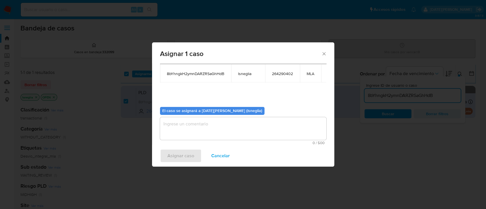
click at [246, 125] on textarea "assign-modal" at bounding box center [243, 128] width 166 height 23
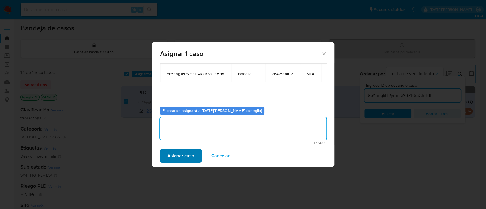
type textarea "."
click at [176, 157] on span "Asignar caso" at bounding box center [180, 156] width 27 height 13
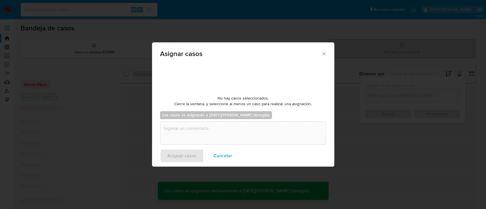
checkbox input "false"
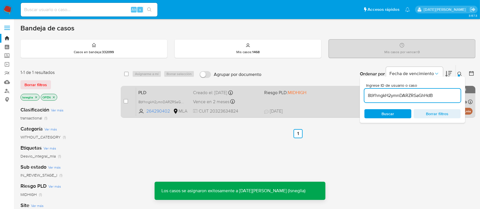
click at [161, 94] on span "PLD" at bounding box center [163, 91] width 50 height 7
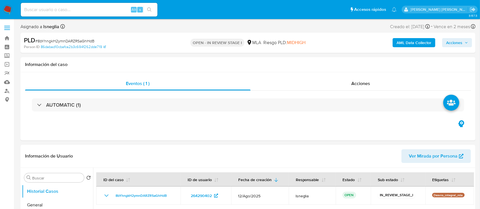
select select "10"
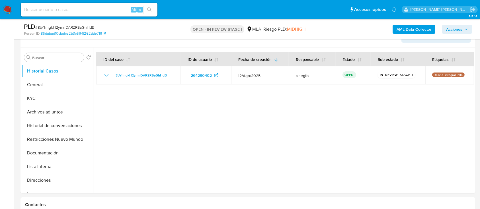
scroll to position [152, 0]
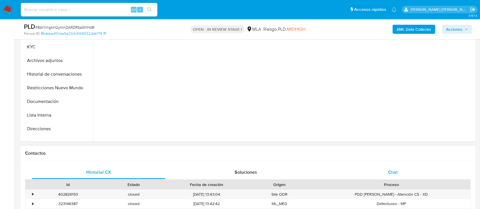
click at [398, 170] on div "Chat" at bounding box center [392, 173] width 133 height 14
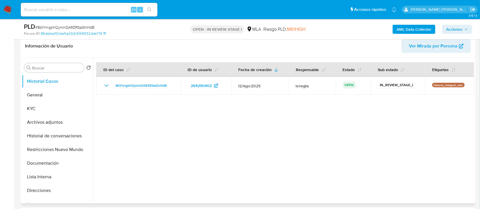
scroll to position [38, 0]
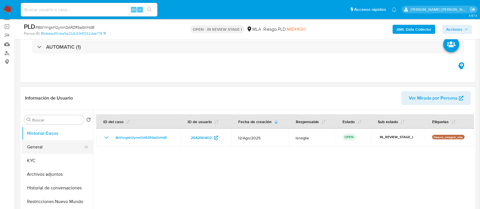
click at [54, 150] on button "General" at bounding box center [55, 147] width 67 height 14
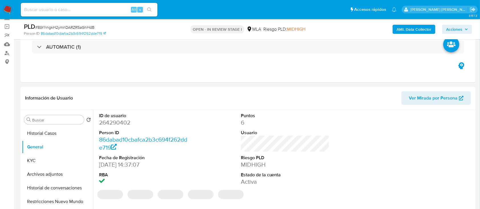
click at [114, 124] on dd "264290402" at bounding box center [143, 123] width 89 height 8
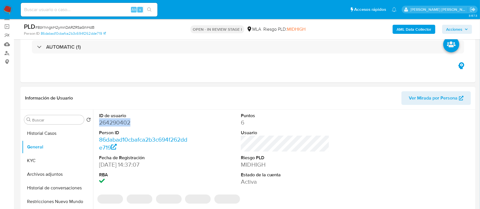
copy dd "264290402"
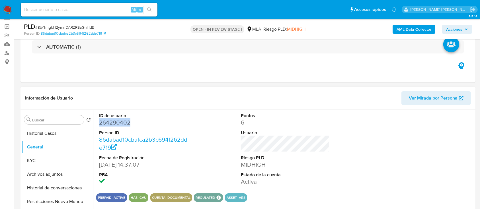
copy dd "264290402"
click at [36, 158] on button "KYC" at bounding box center [55, 161] width 67 height 14
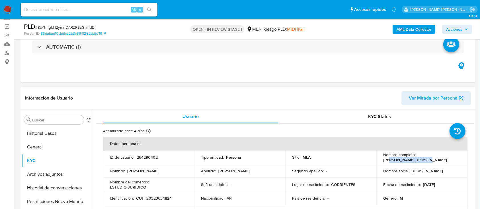
drag, startPoint x: 388, startPoint y: 159, endPoint x: 422, endPoint y: 160, distance: 33.9
click at [422, 160] on p "[PERSON_NAME] [PERSON_NAME]" at bounding box center [415, 159] width 64 height 5
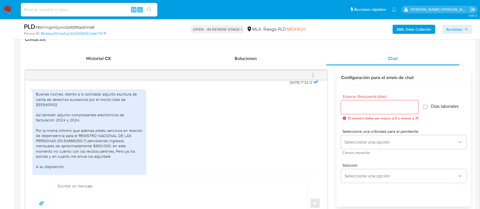
scroll to position [310, 0]
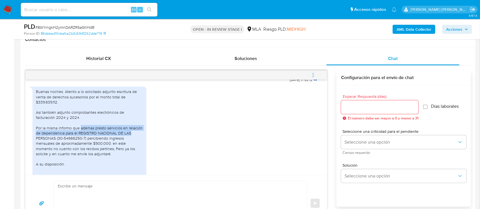
drag, startPoint x: 81, startPoint y: 139, endPoint x: 135, endPoint y: 143, distance: 54.5
click at [135, 143] on div "Buenas noches. Atento a lo solicitado adjunto escritura de venta de derechos su…" at bounding box center [89, 135] width 107 height 93
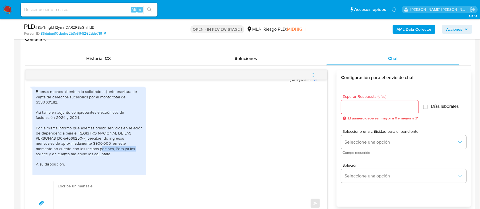
drag, startPoint x: 83, startPoint y: 160, endPoint x: 117, endPoint y: 159, distance: 33.9
click at [117, 159] on div "Buenas noches. Atento a lo solicitado adjunto escritura de venta de derechos su…" at bounding box center [89, 135] width 107 height 93
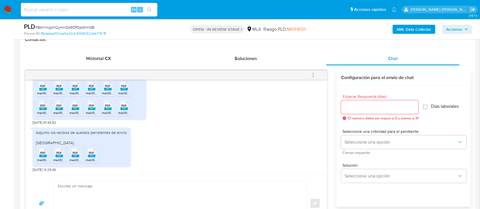
scroll to position [386, 0]
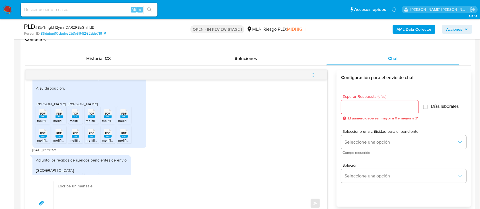
click at [41, 119] on icon "PDF" at bounding box center [42, 114] width 7 height 10
click at [59, 118] on rect at bounding box center [58, 117] width 7 height 3
click at [71, 119] on div "PDF PDF" at bounding box center [75, 113] width 12 height 11
click at [91, 118] on rect at bounding box center [91, 117] width 7 height 3
click at [109, 118] on rect at bounding box center [107, 117] width 7 height 3
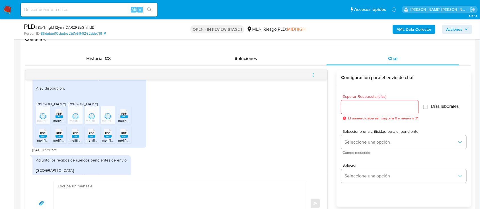
drag, startPoint x: 124, startPoint y: 127, endPoint x: 114, endPoint y: 132, distance: 11.5
click at [124, 118] on rect at bounding box center [123, 117] width 7 height 3
click at [40, 138] on rect at bounding box center [42, 136] width 7 height 3
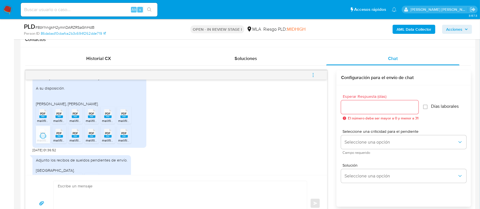
click at [57, 138] on rect at bounding box center [58, 136] width 7 height 3
click at [76, 138] on rect at bounding box center [75, 136] width 7 height 3
click at [95, 143] on span "melifile8376324619115667212.pdf" at bounding box center [111, 140] width 51 height 5
click at [105, 138] on icon "PDF" at bounding box center [107, 133] width 7 height 10
click at [127, 138] on icon "PDF" at bounding box center [123, 133] width 7 height 10
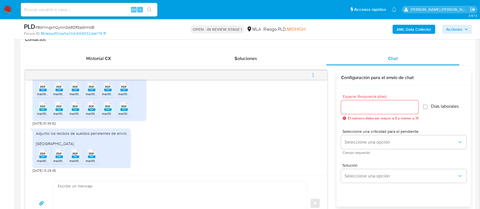
scroll to position [424, 0]
click at [42, 156] on rect at bounding box center [42, 156] width 7 height 3
click at [59, 155] on rect at bounding box center [58, 156] width 7 height 3
click at [78, 154] on span "PDF" at bounding box center [75, 153] width 5 height 4
click at [93, 155] on rect at bounding box center [91, 156] width 7 height 3
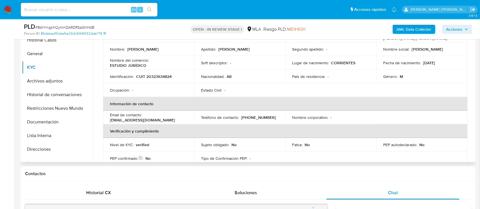
scroll to position [114, 0]
